Goal: Navigation & Orientation: Find specific page/section

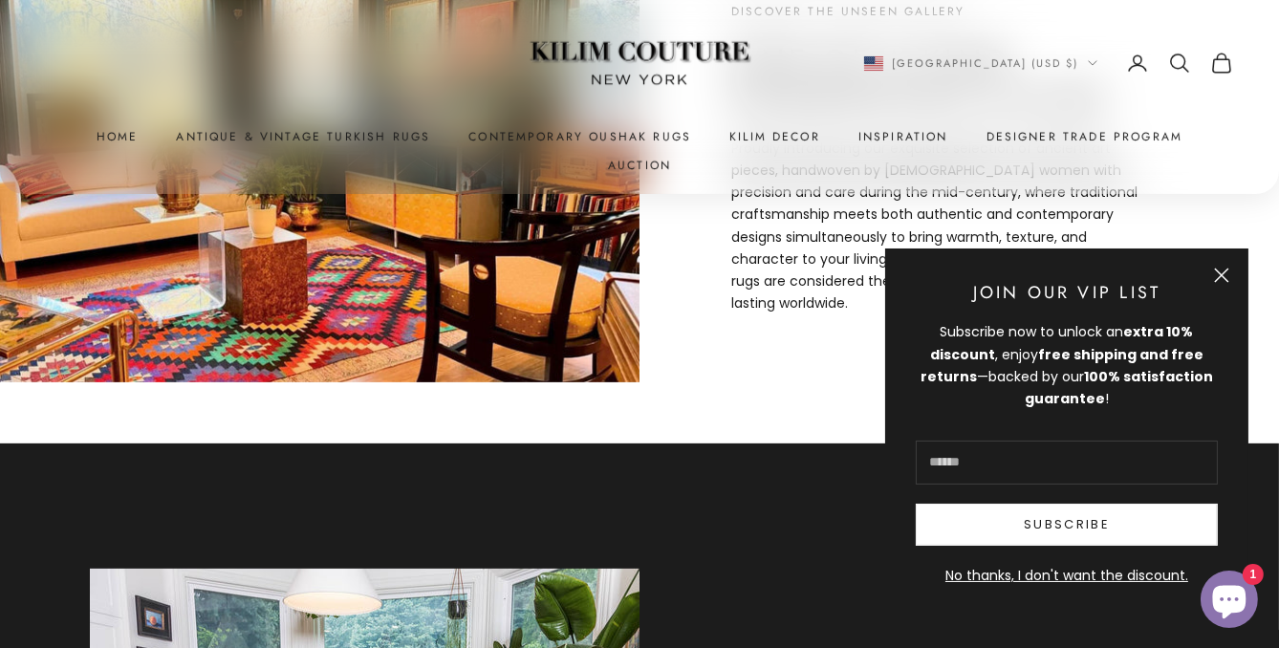
scroll to position [796, 0]
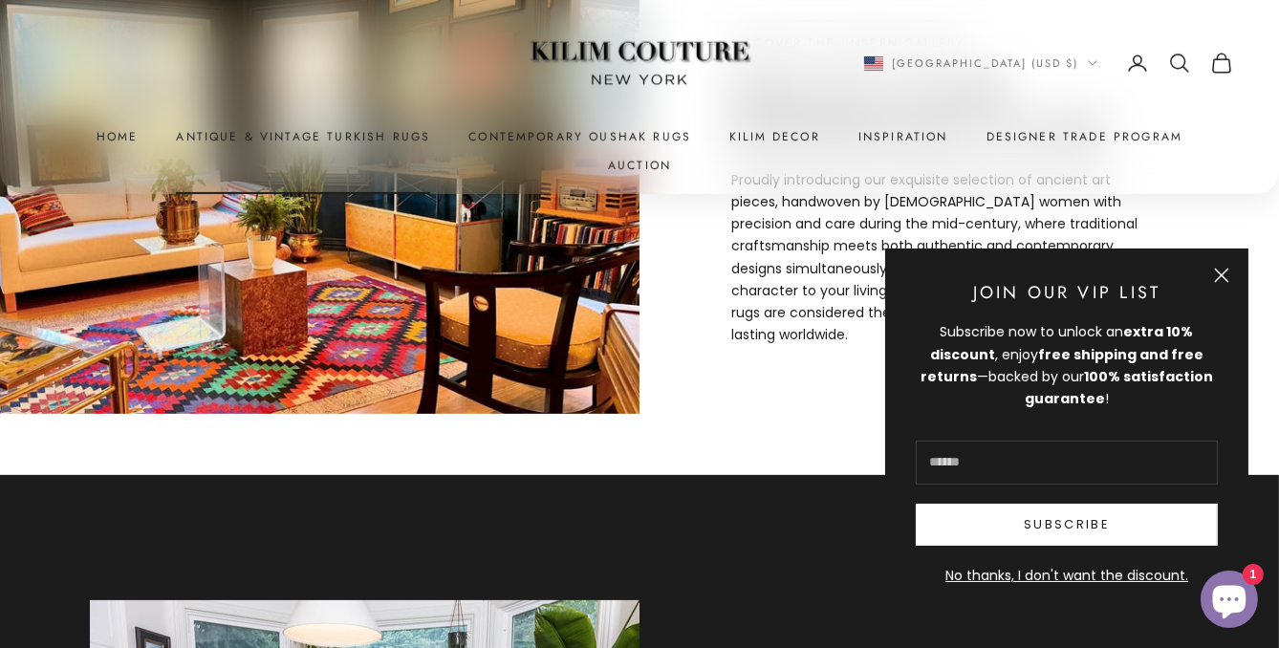
click at [326, 138] on link "Antique & Vintage Turkish Rugs" at bounding box center [303, 136] width 254 height 19
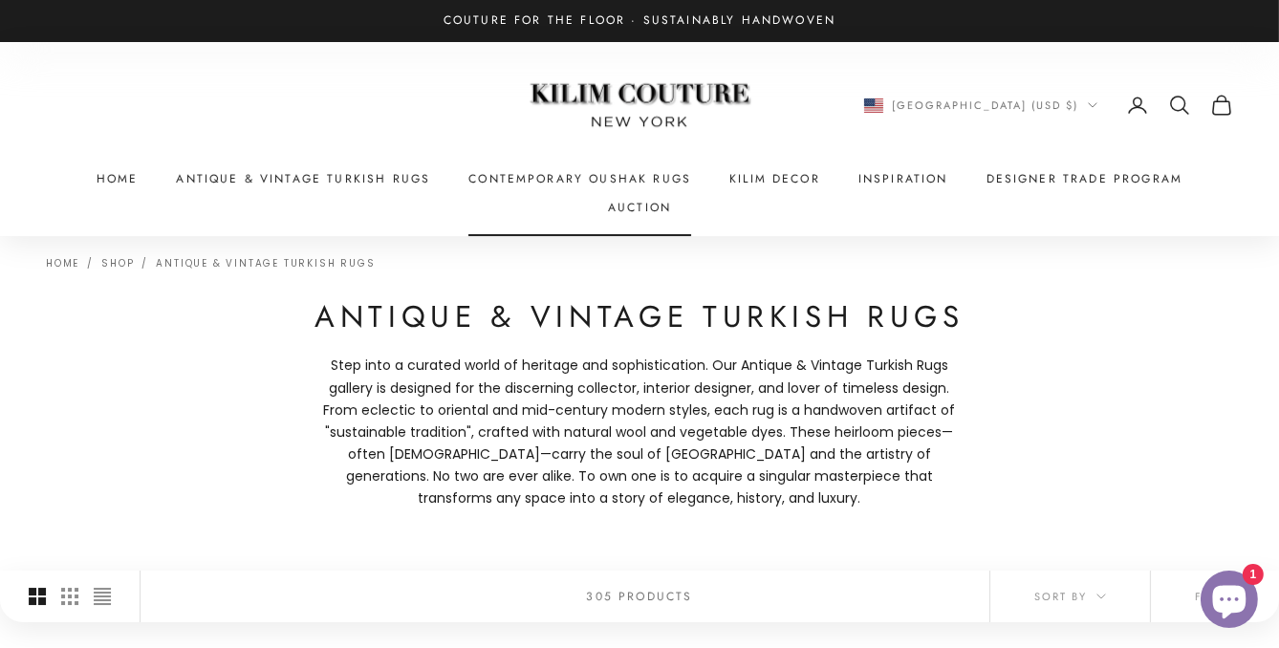
click at [499, 179] on link "Contemporary Oushak Rugs" at bounding box center [579, 178] width 223 height 19
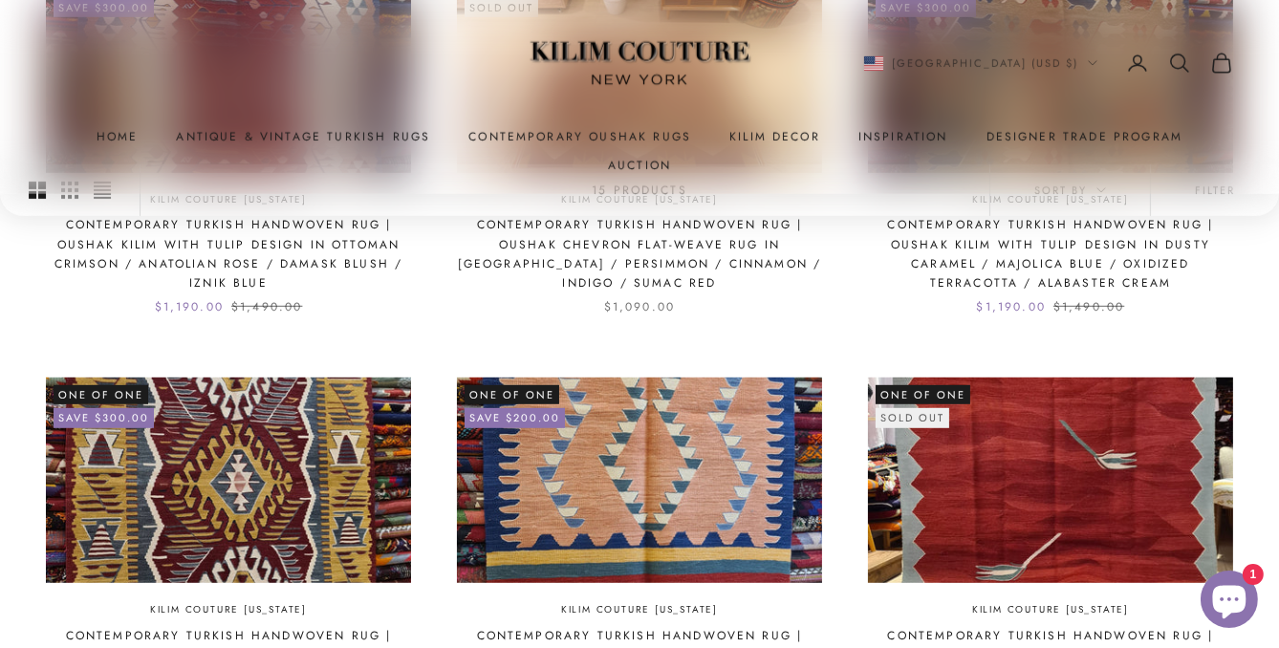
scroll to position [1434, 0]
